Goal: Navigation & Orientation: Find specific page/section

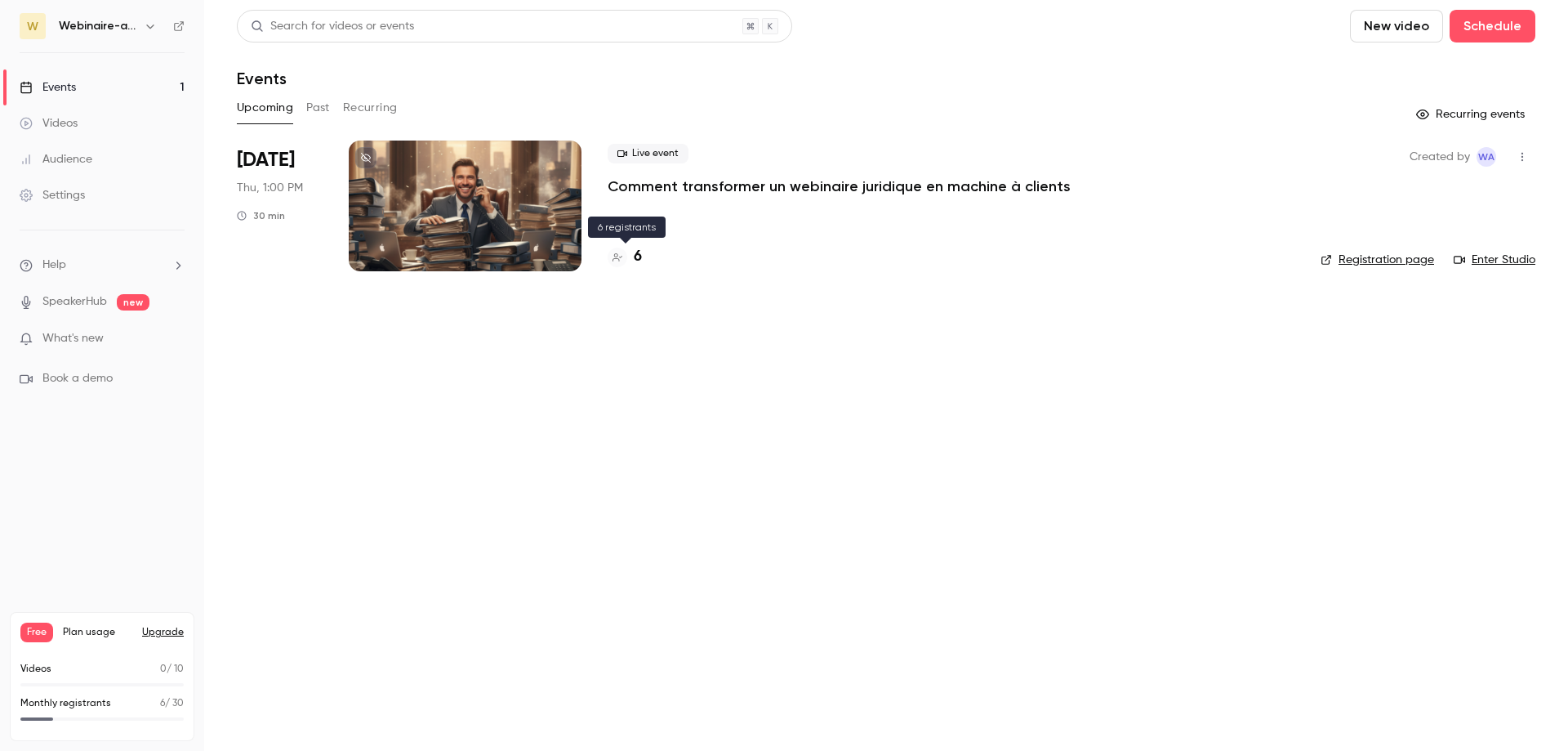
click at [633, 255] on div "6" at bounding box center [625, 257] width 34 height 22
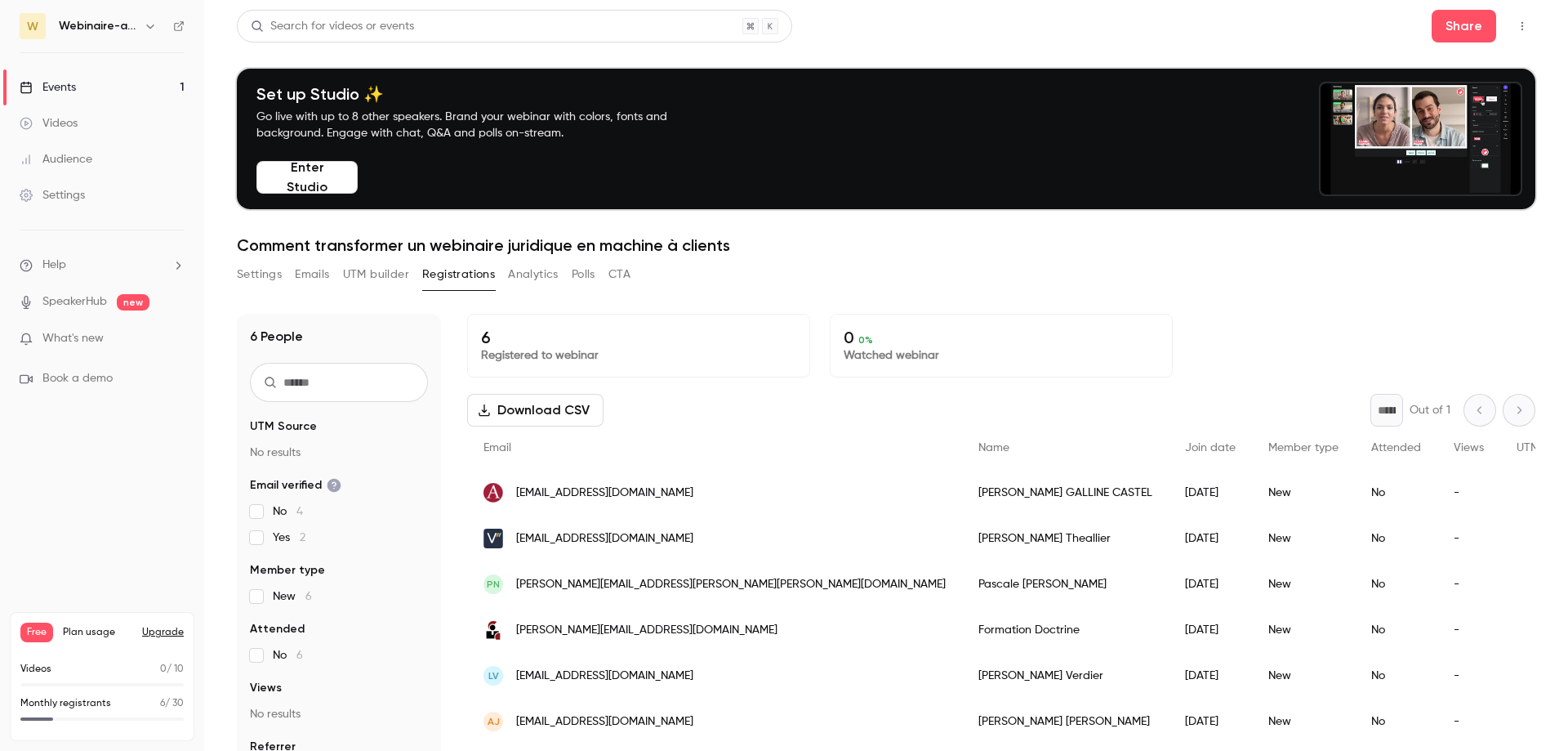
click at [108, 99] on link "Events 1" at bounding box center [102, 87] width 204 height 36
